Goal: Information Seeking & Learning: Find specific page/section

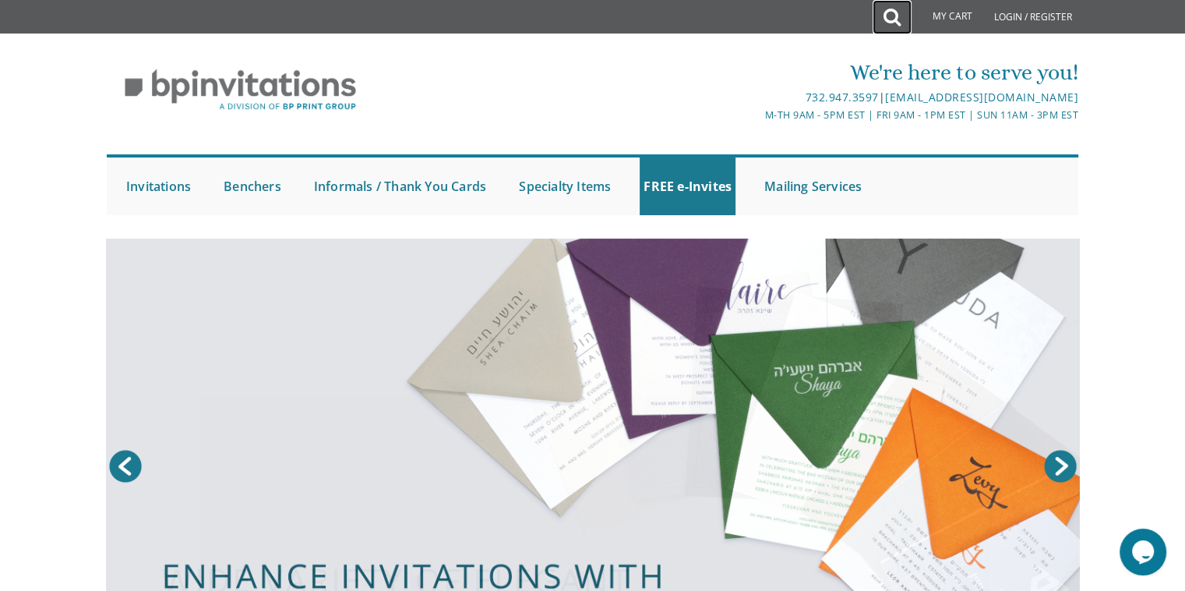
click at [895, 14] on icon at bounding box center [892, 17] width 17 height 31
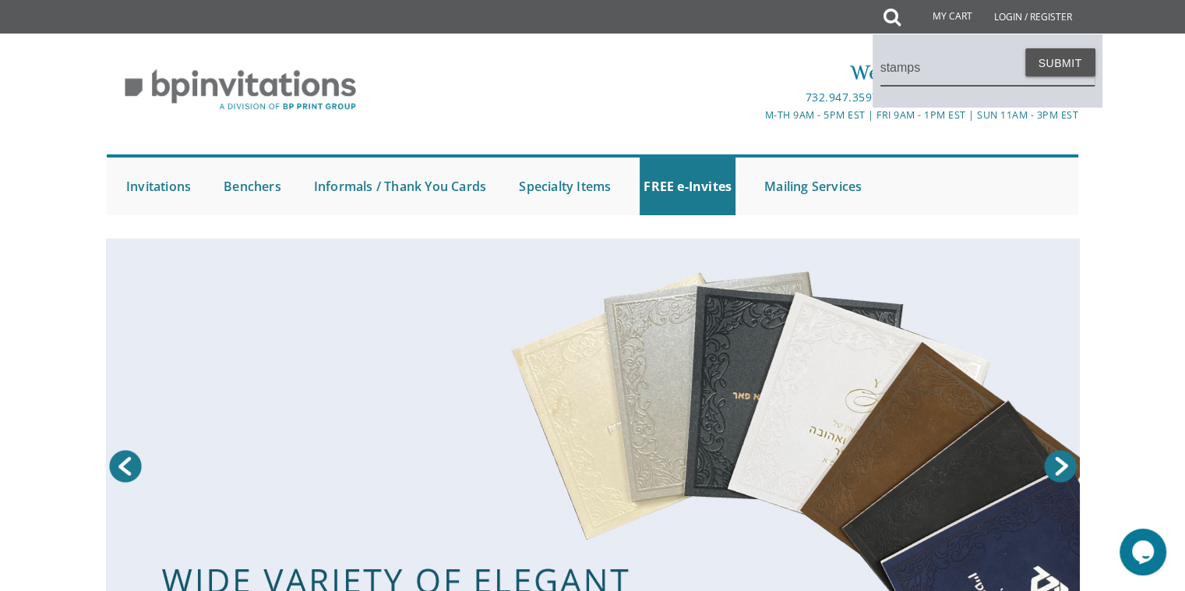
type input "stamps"
click at [1025, 48] on button "Submit" at bounding box center [1060, 62] width 70 height 28
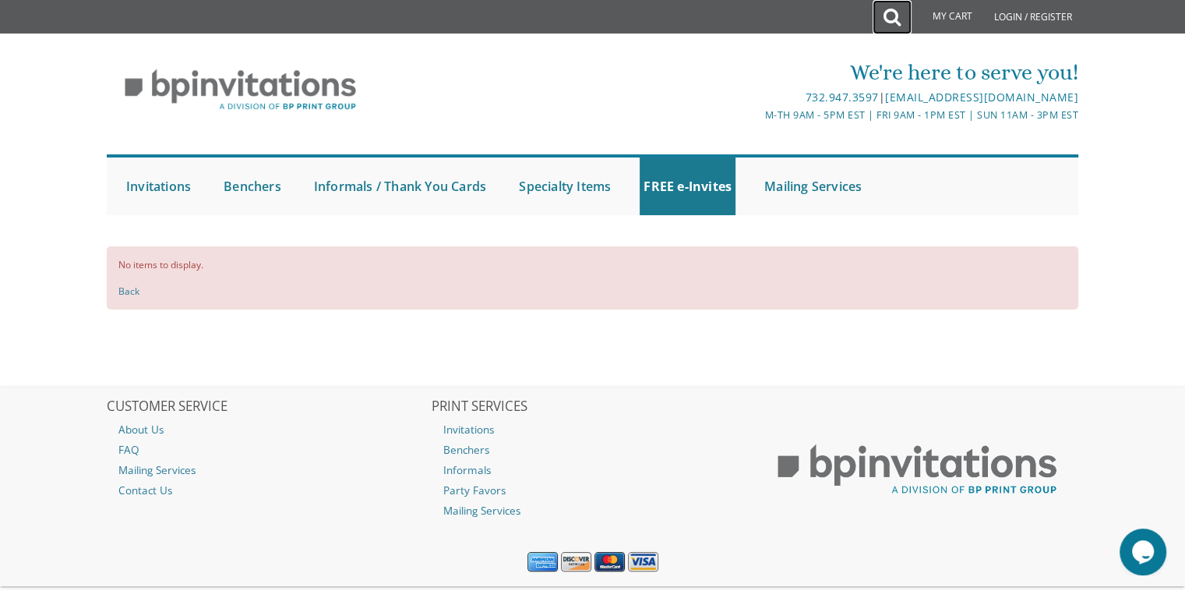
click at [891, 20] on icon at bounding box center [892, 17] width 17 height 31
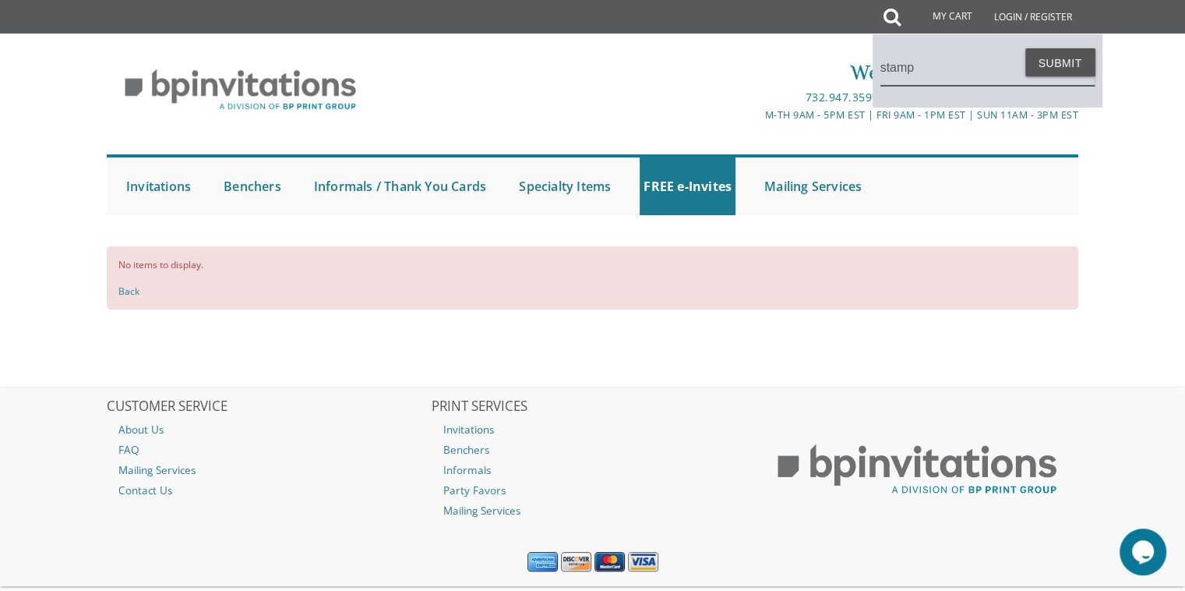
type input "stamp"
click at [1025, 48] on button "Submit" at bounding box center [1060, 62] width 70 height 28
